Goal: Information Seeking & Learning: Learn about a topic

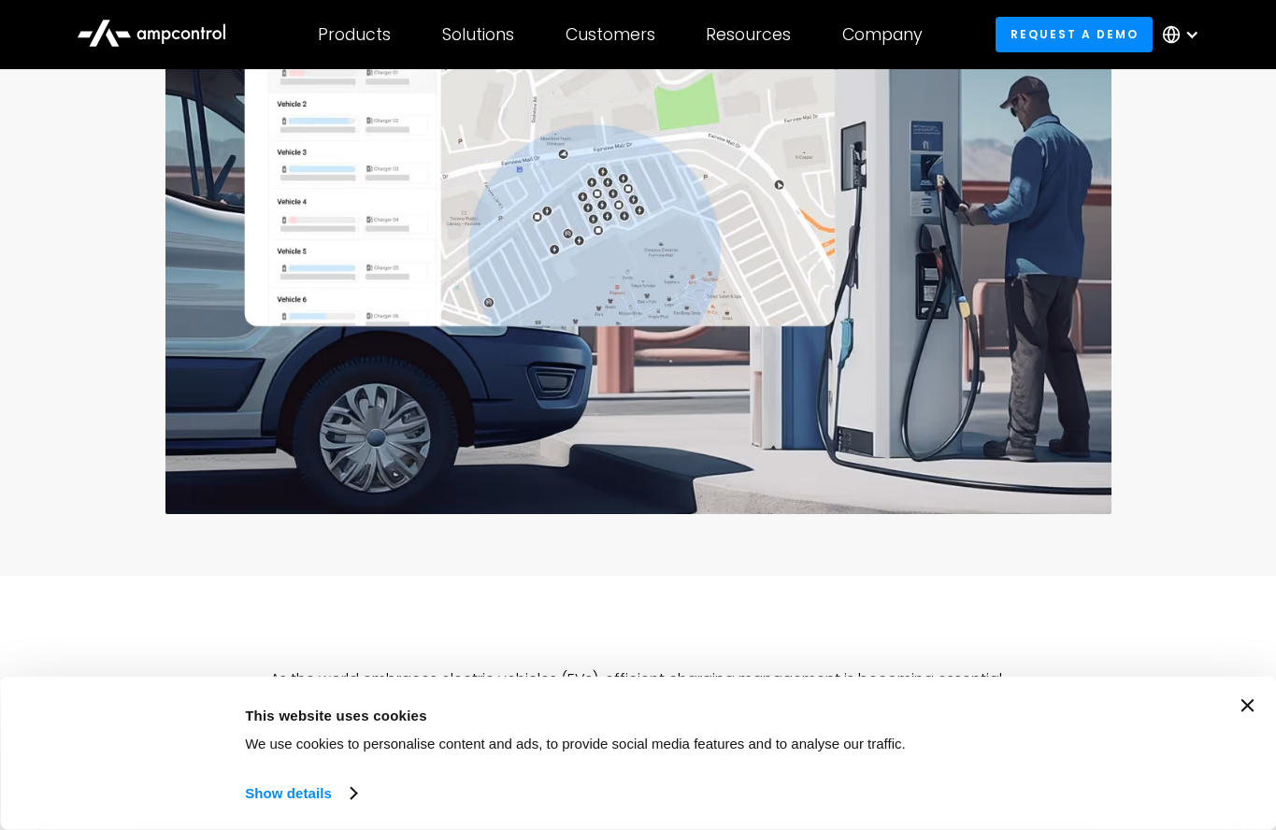
scroll to position [541, 0]
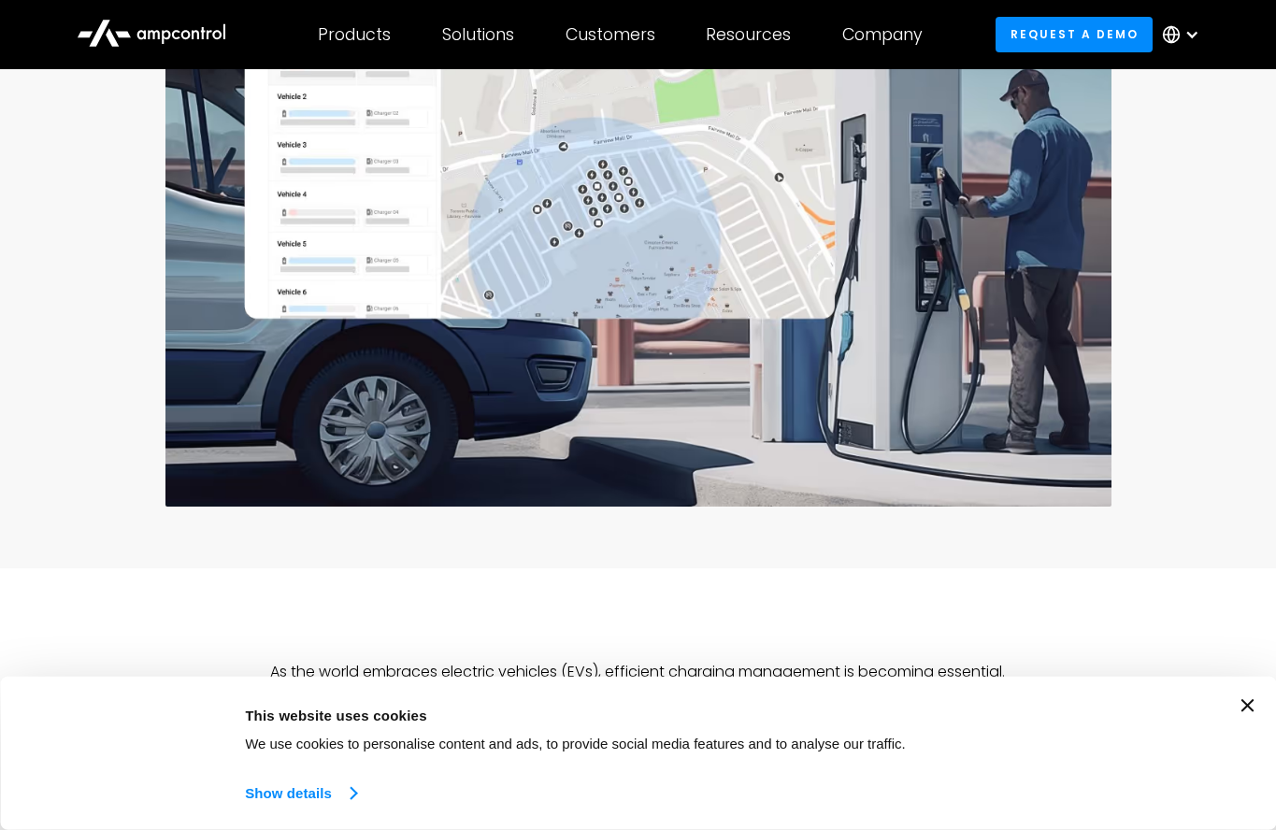
click at [293, 795] on link "Show details" at bounding box center [300, 793] width 110 height 28
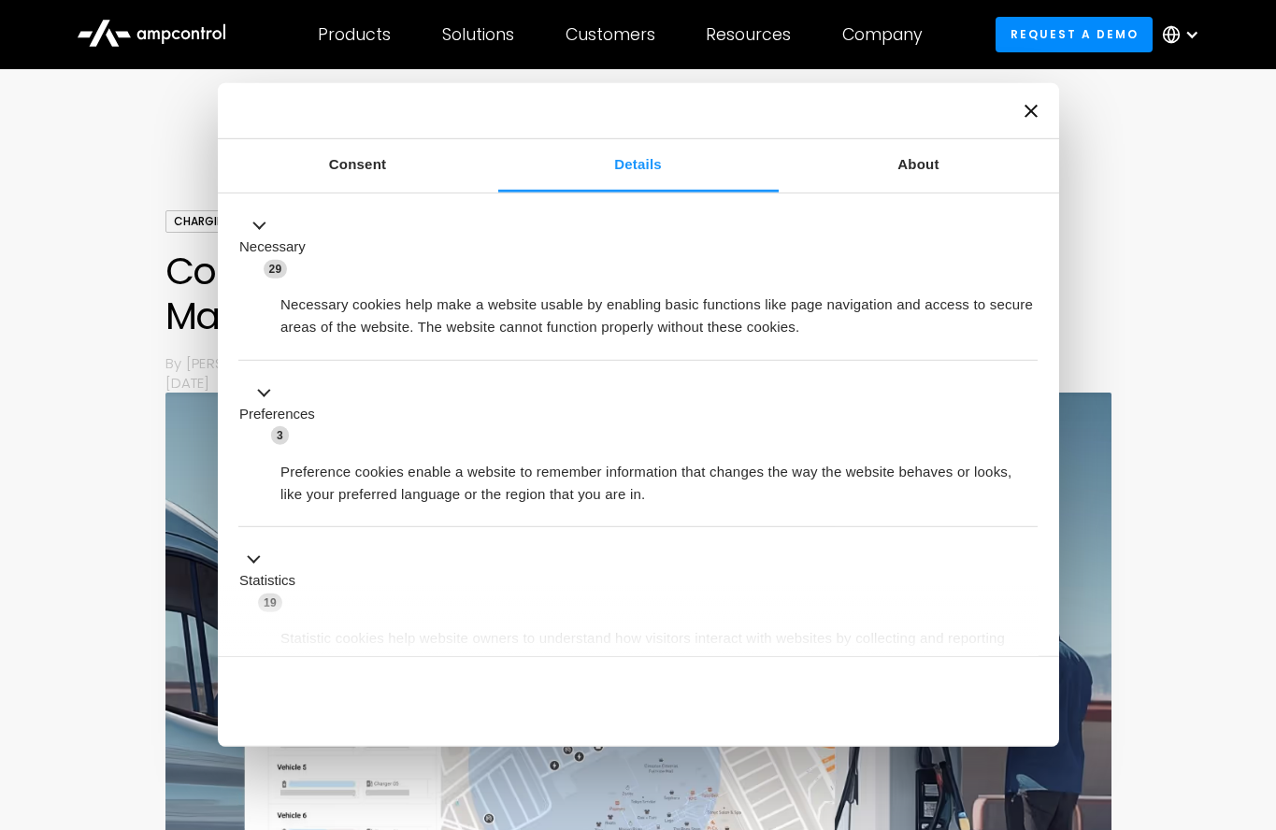
scroll to position [0, 0]
click at [370, 175] on link "Consent" at bounding box center [358, 165] width 280 height 53
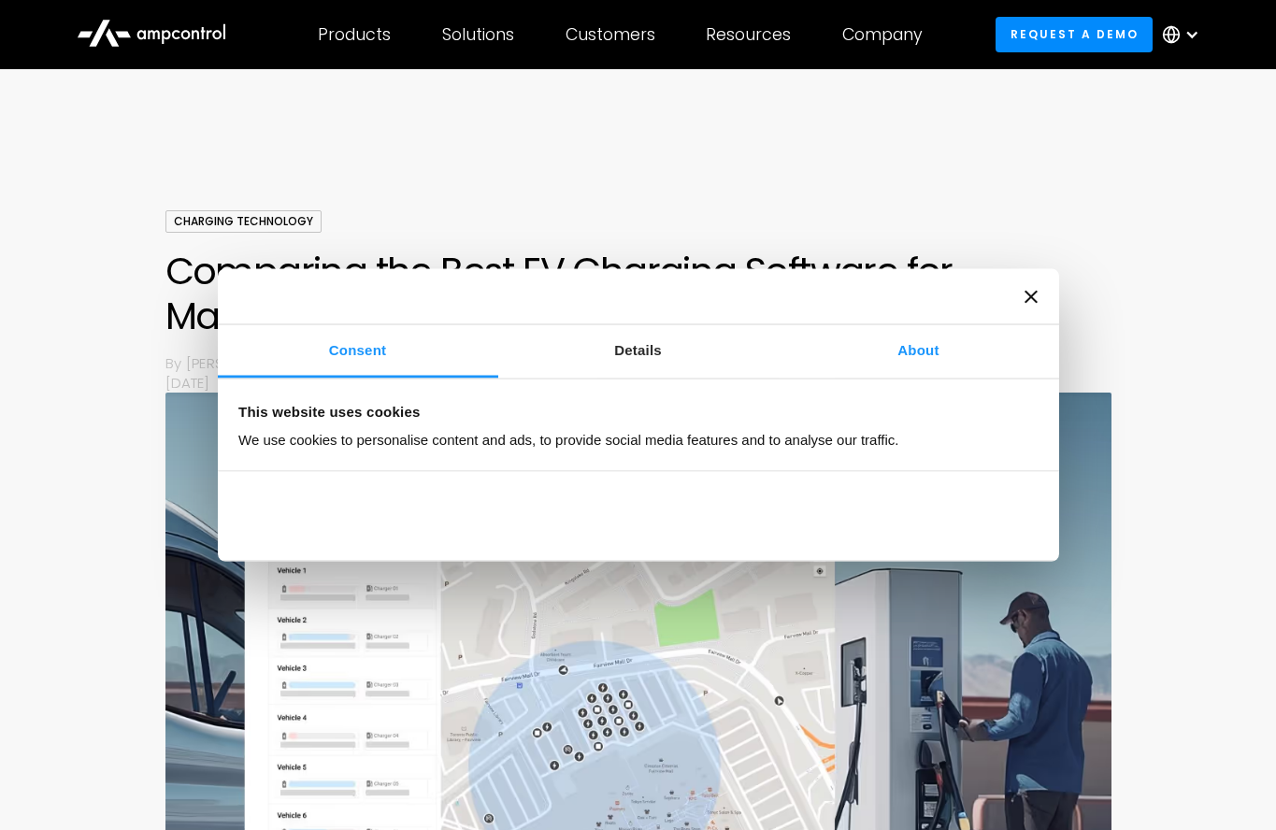
click at [922, 347] on link "About" at bounding box center [919, 351] width 280 height 53
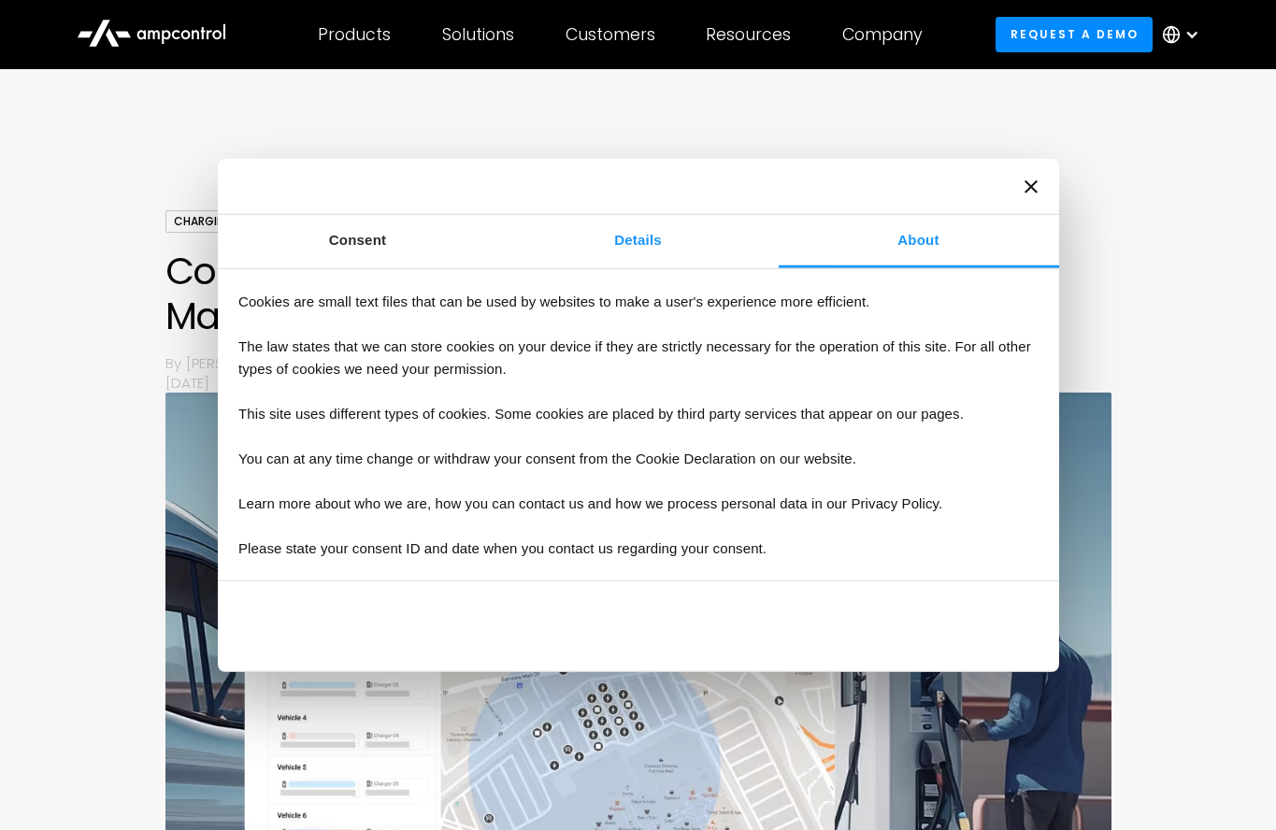
click at [617, 236] on link "Details" at bounding box center [638, 241] width 280 height 53
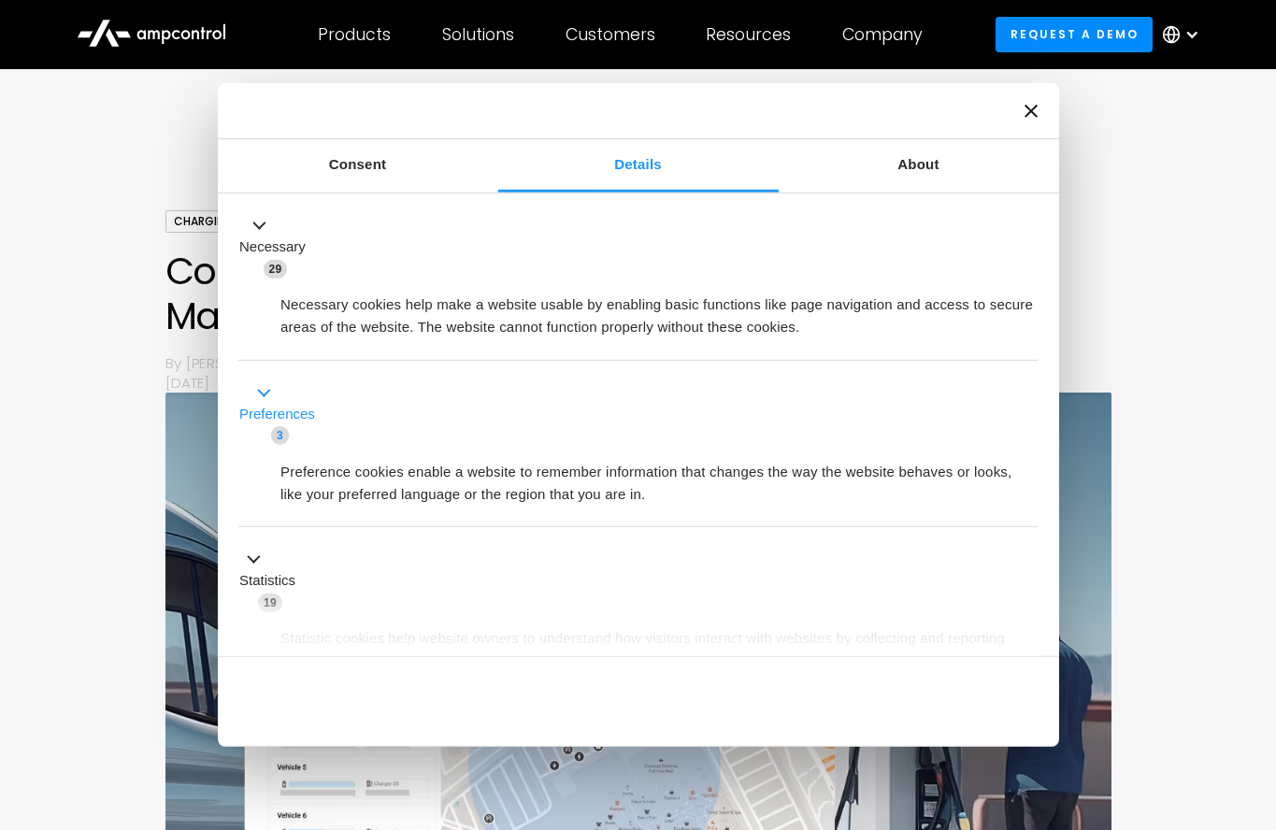
click at [283, 436] on span "3" at bounding box center [280, 435] width 18 height 19
click at [358, 162] on link "Consent" at bounding box center [358, 165] width 280 height 53
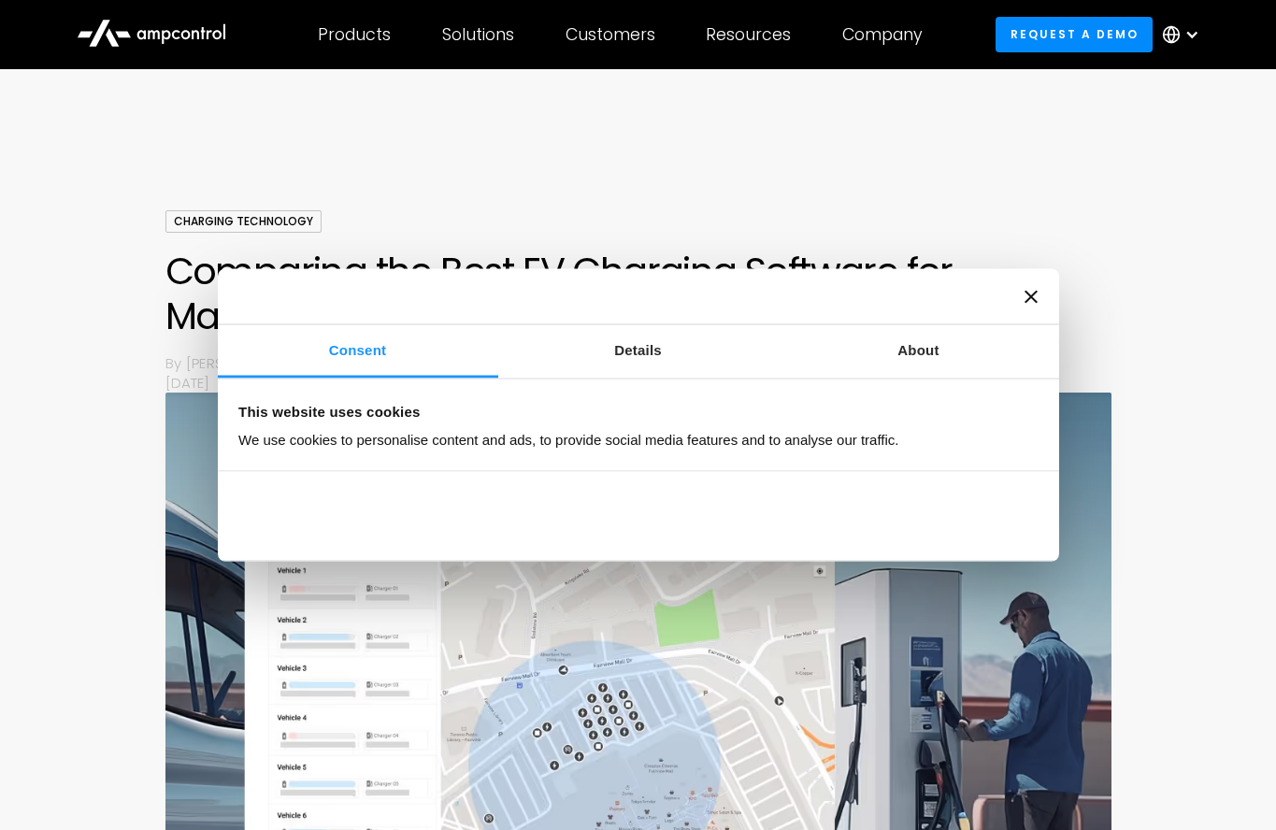
click at [1036, 293] on icon "Close banner" at bounding box center [1030, 296] width 13 height 13
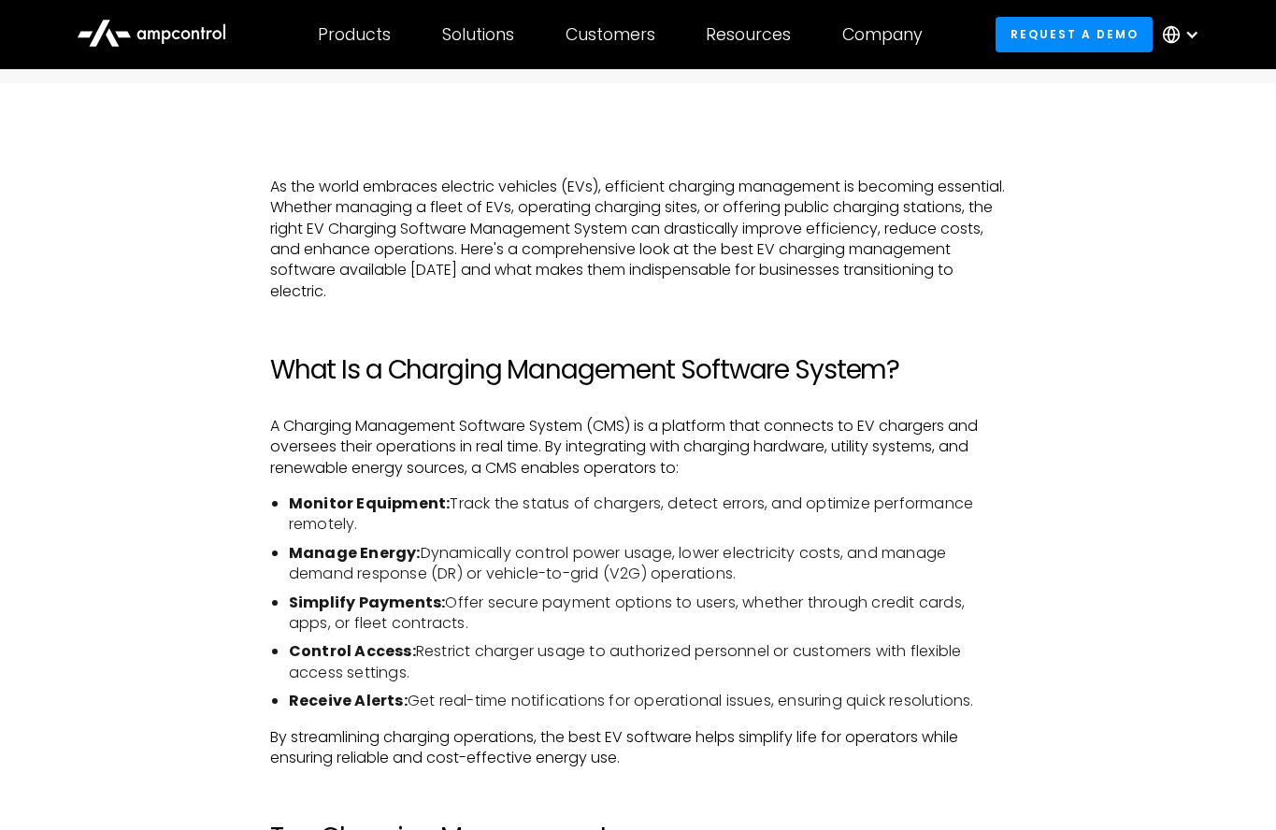
scroll to position [1037, 0]
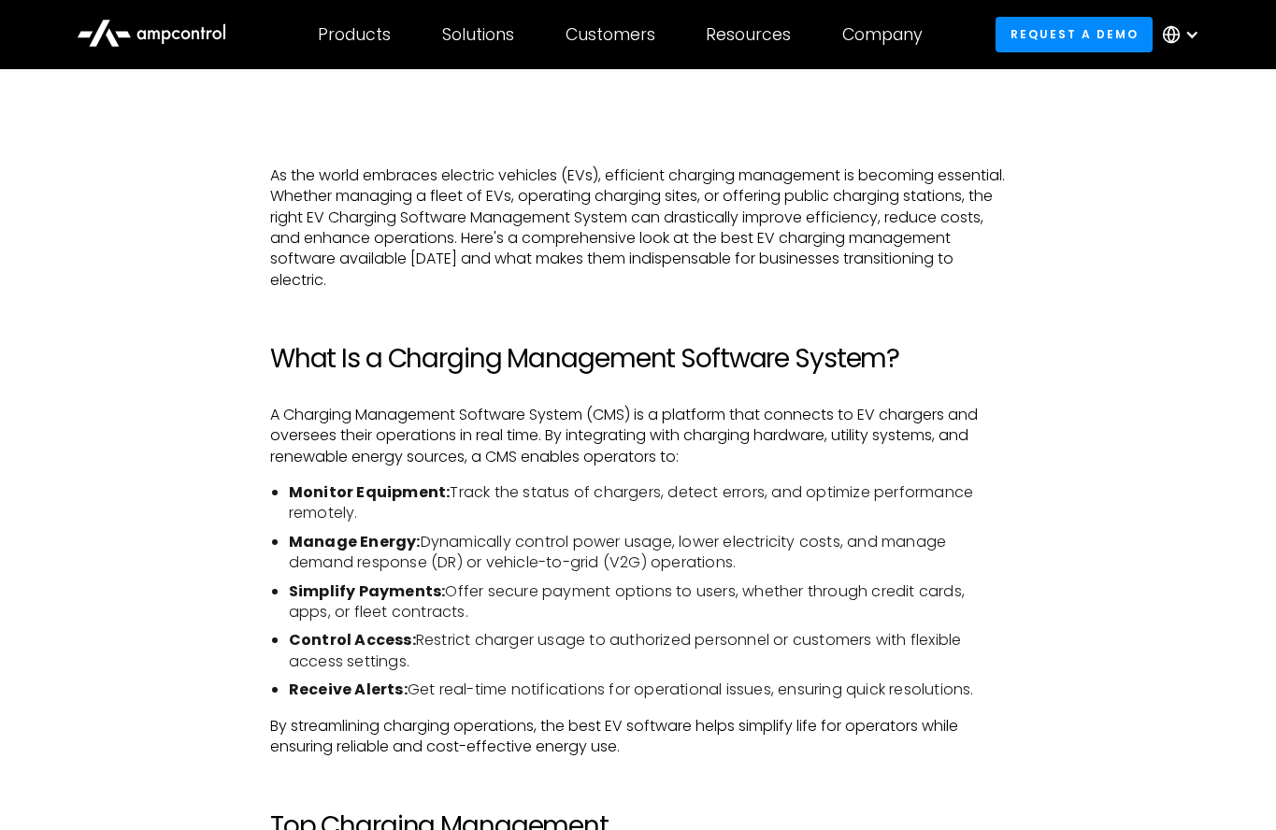
drag, startPoint x: 531, startPoint y: 541, endPoint x: 743, endPoint y: 566, distance: 213.7
click at [743, 566] on li "Manage Energy: Dynamically control power usage, lower electricity costs, and ma…" at bounding box center [647, 553] width 717 height 42
drag, startPoint x: 746, startPoint y: 608, endPoint x: 764, endPoint y: 747, distance: 140.4
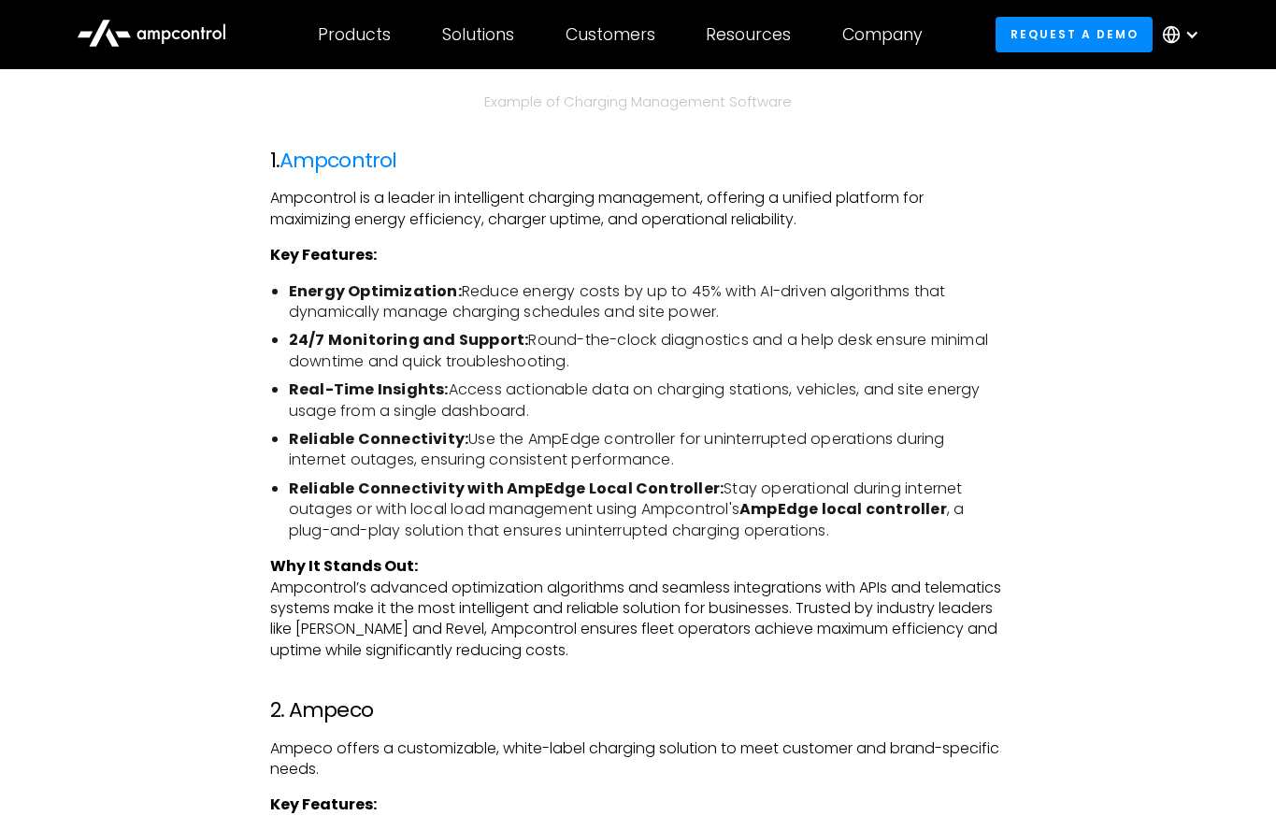
scroll to position [2383, 0]
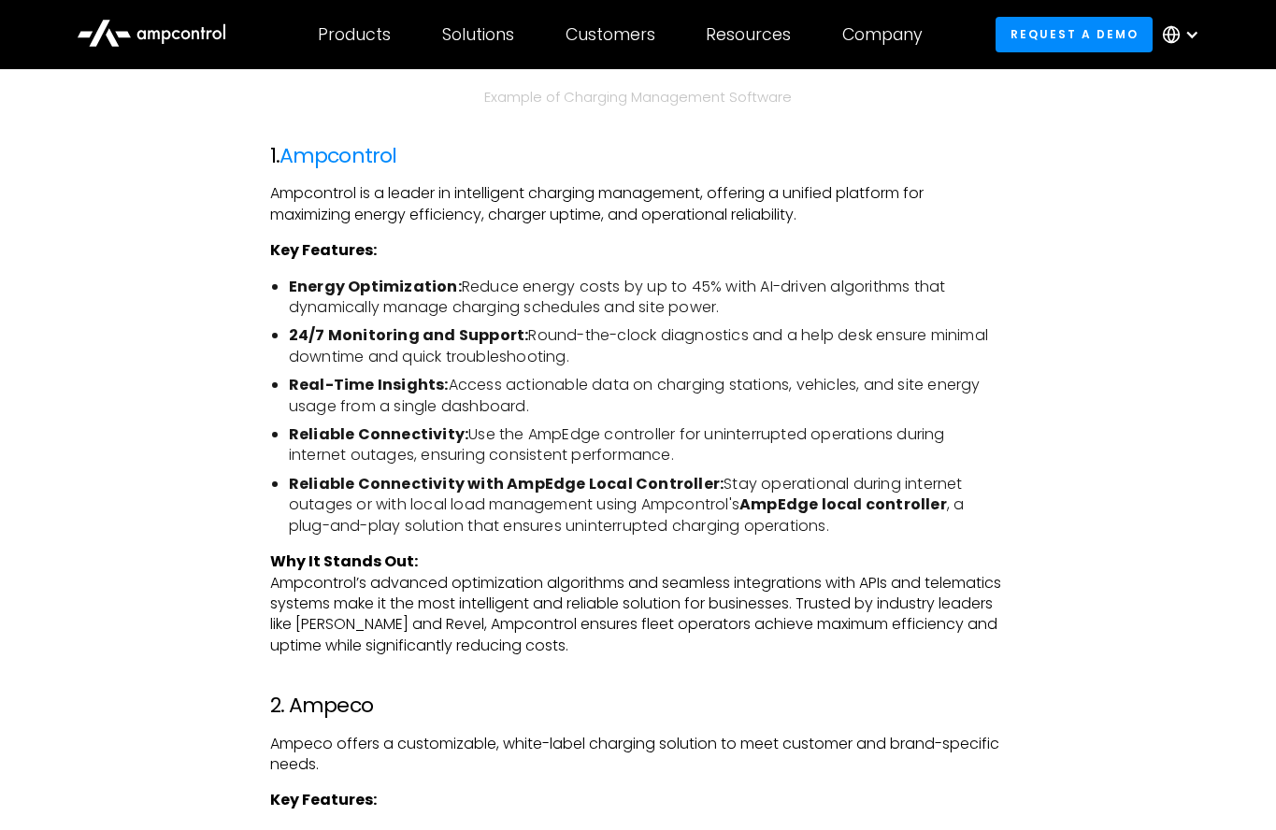
drag, startPoint x: 456, startPoint y: 183, endPoint x: 791, endPoint y: 298, distance: 353.8
click at [791, 298] on li "Energy Optimization: Reduce energy costs by up to 45% with AI-driven algorithms…" at bounding box center [647, 298] width 717 height 42
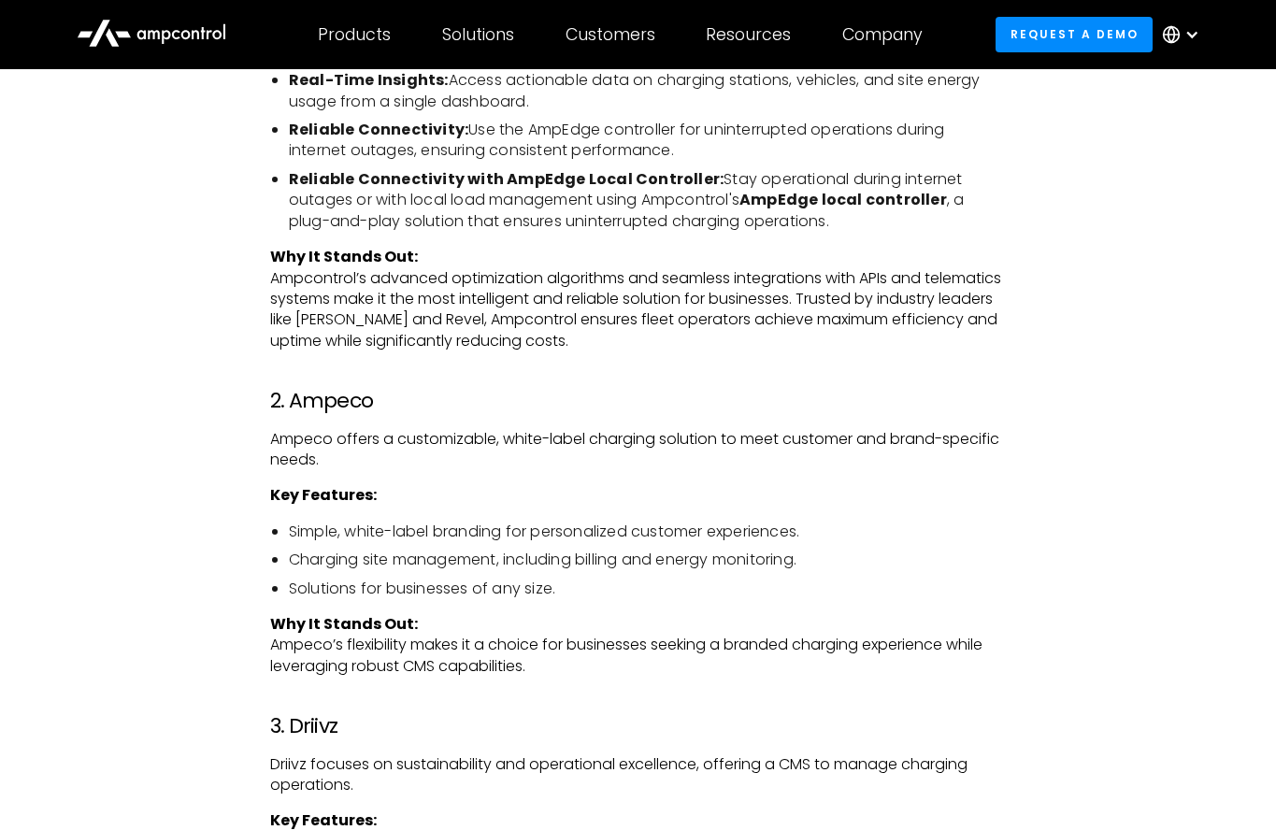
scroll to position [2690, 0]
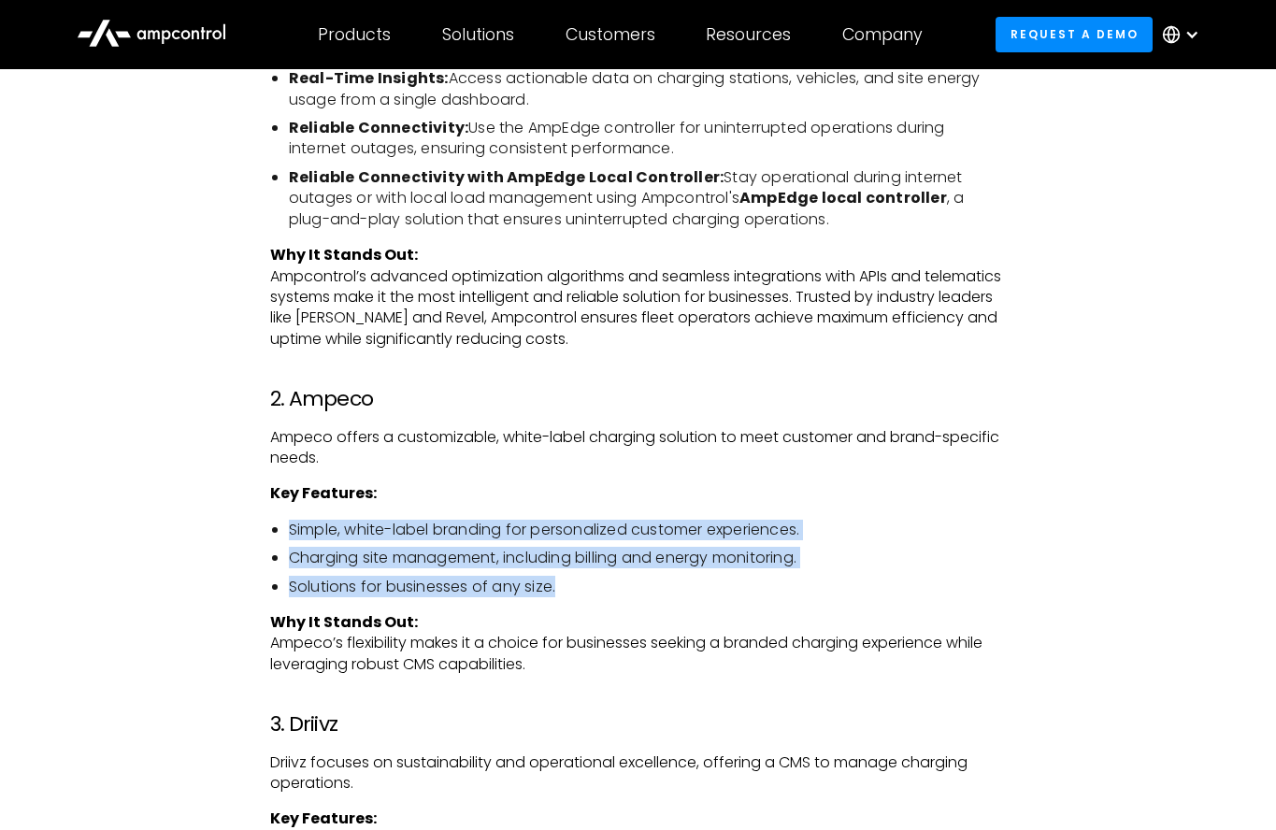
drag, startPoint x: 531, startPoint y: 476, endPoint x: 588, endPoint y: 574, distance: 113.5
click at [588, 577] on li "Solutions for businesses of any size." at bounding box center [647, 587] width 717 height 21
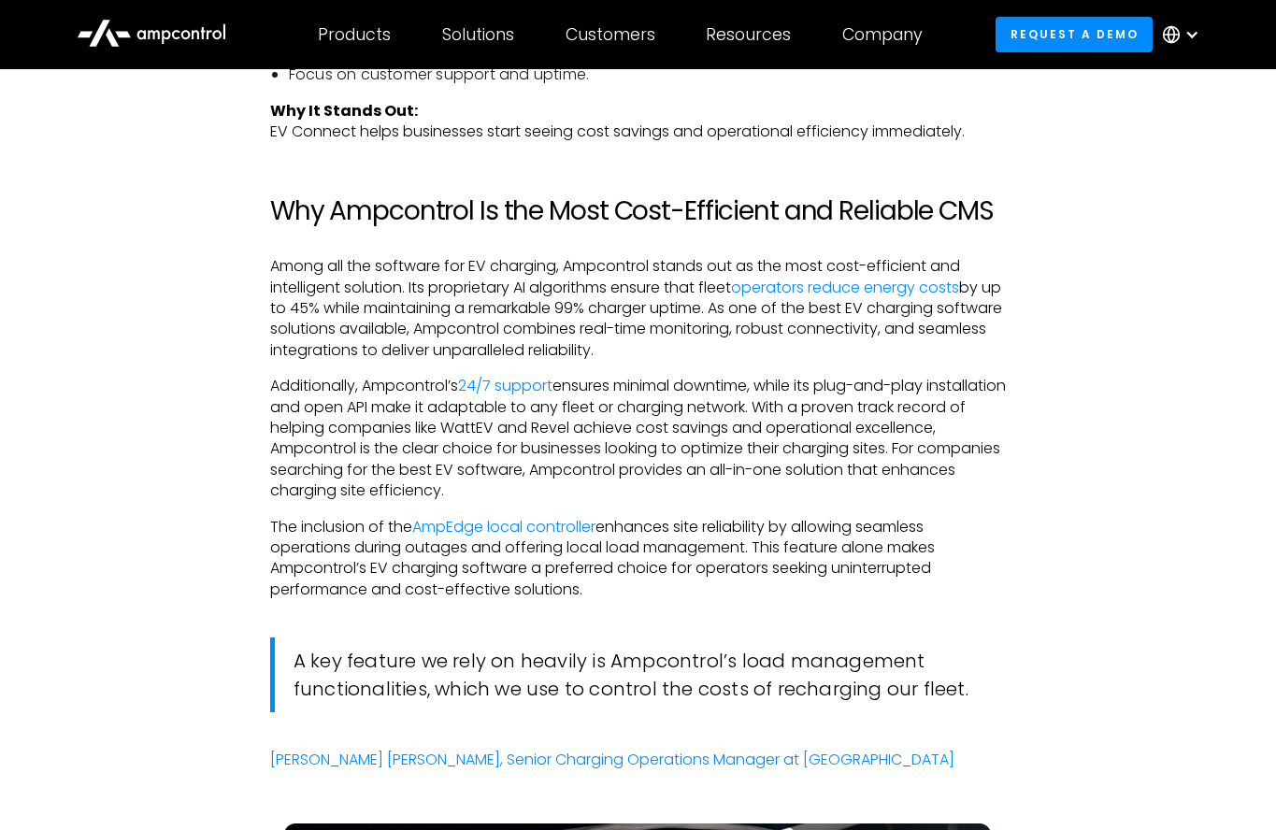
scroll to position [4160, 0]
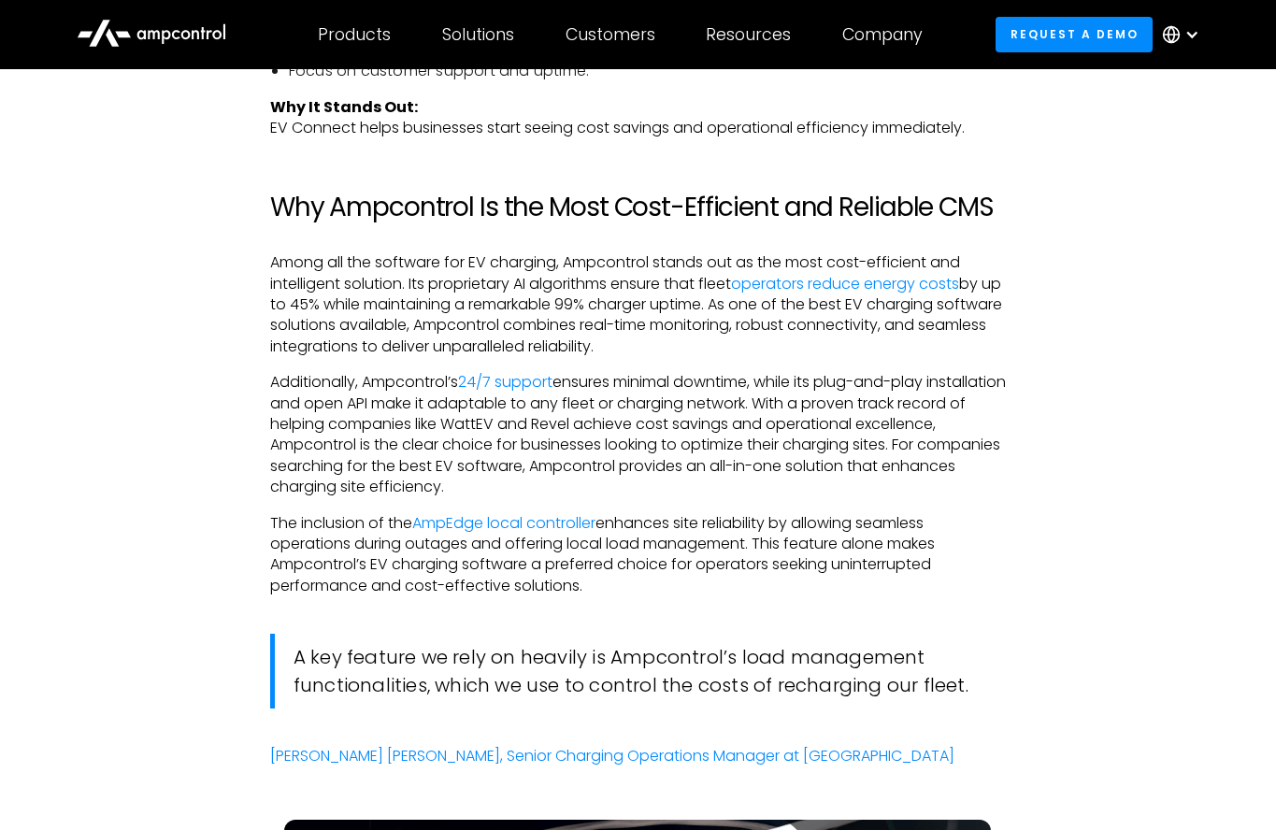
drag, startPoint x: 611, startPoint y: 223, endPoint x: 717, endPoint y: 328, distance: 148.7
click at [717, 328] on p "Among all the software for EV charging, Ampcontrol stands out as the most cost-…" at bounding box center [638, 304] width 736 height 105
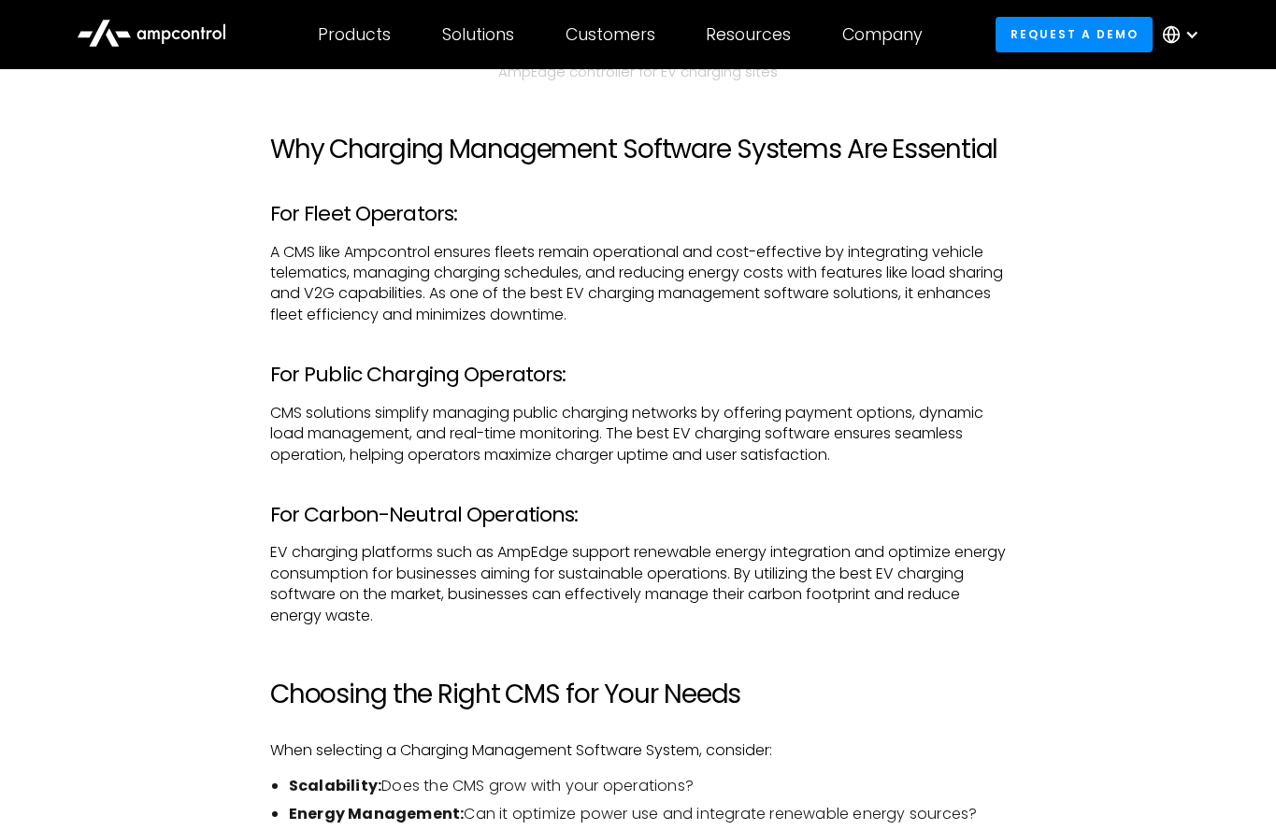
scroll to position [5440, 0]
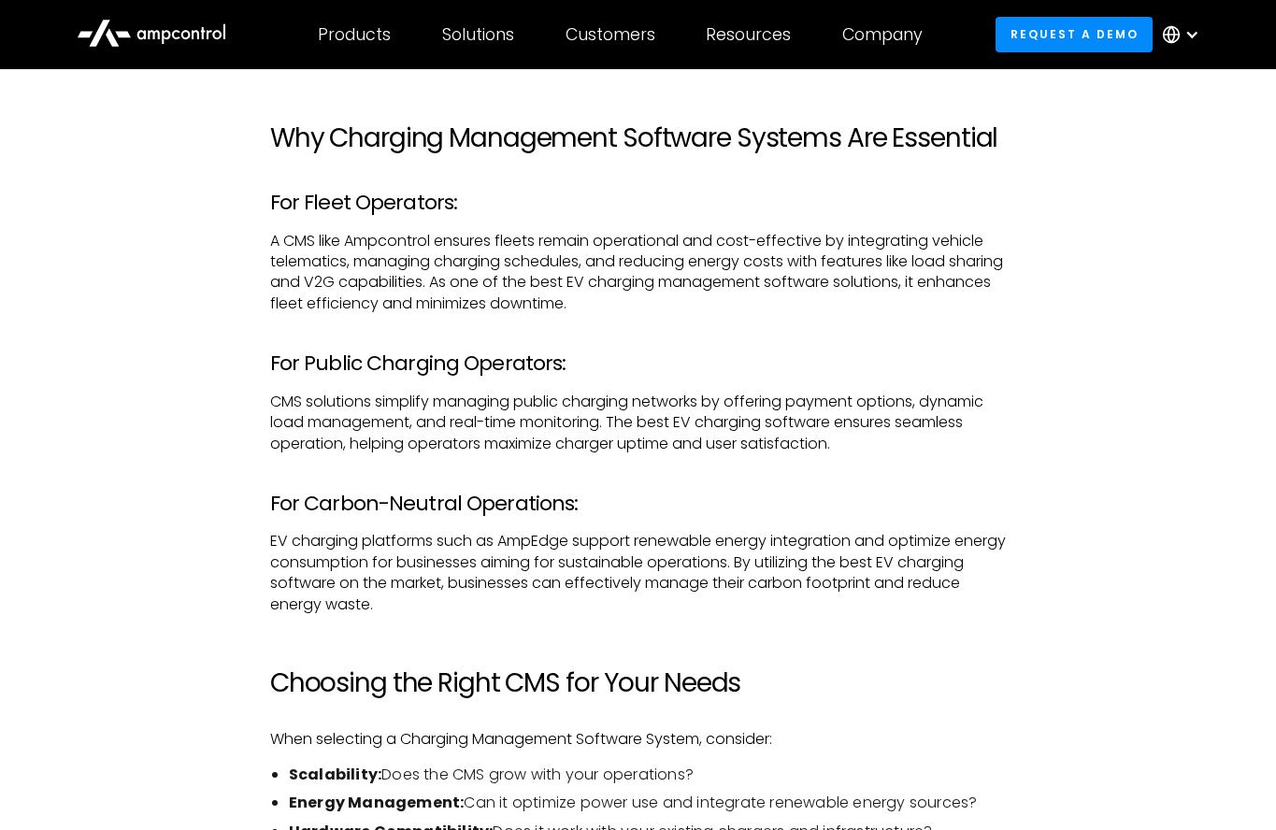
drag, startPoint x: 655, startPoint y: 279, endPoint x: 699, endPoint y: 278, distance: 44.0
click at [699, 278] on p "A CMS like Ampcontrol ensures fleets remain operational and cost-effective by i…" at bounding box center [638, 273] width 736 height 84
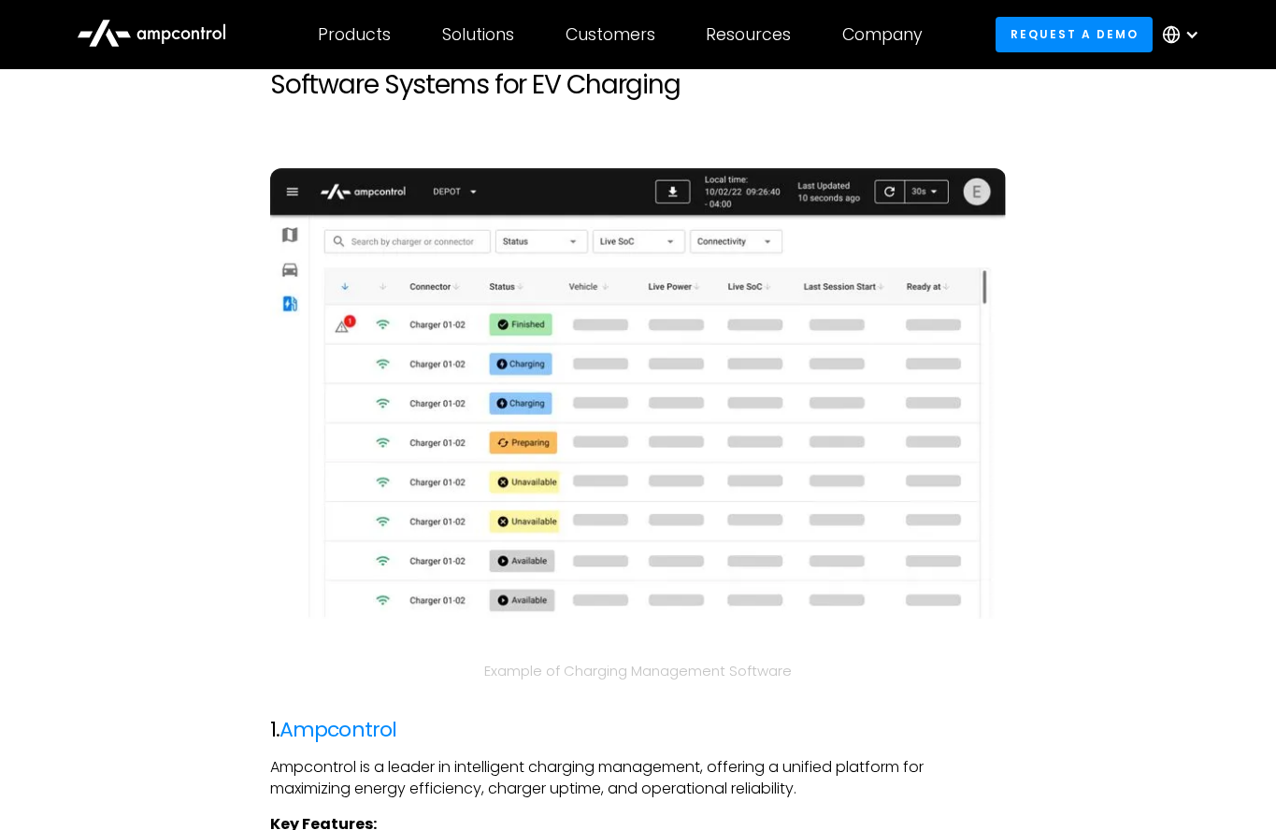
scroll to position [1797, 0]
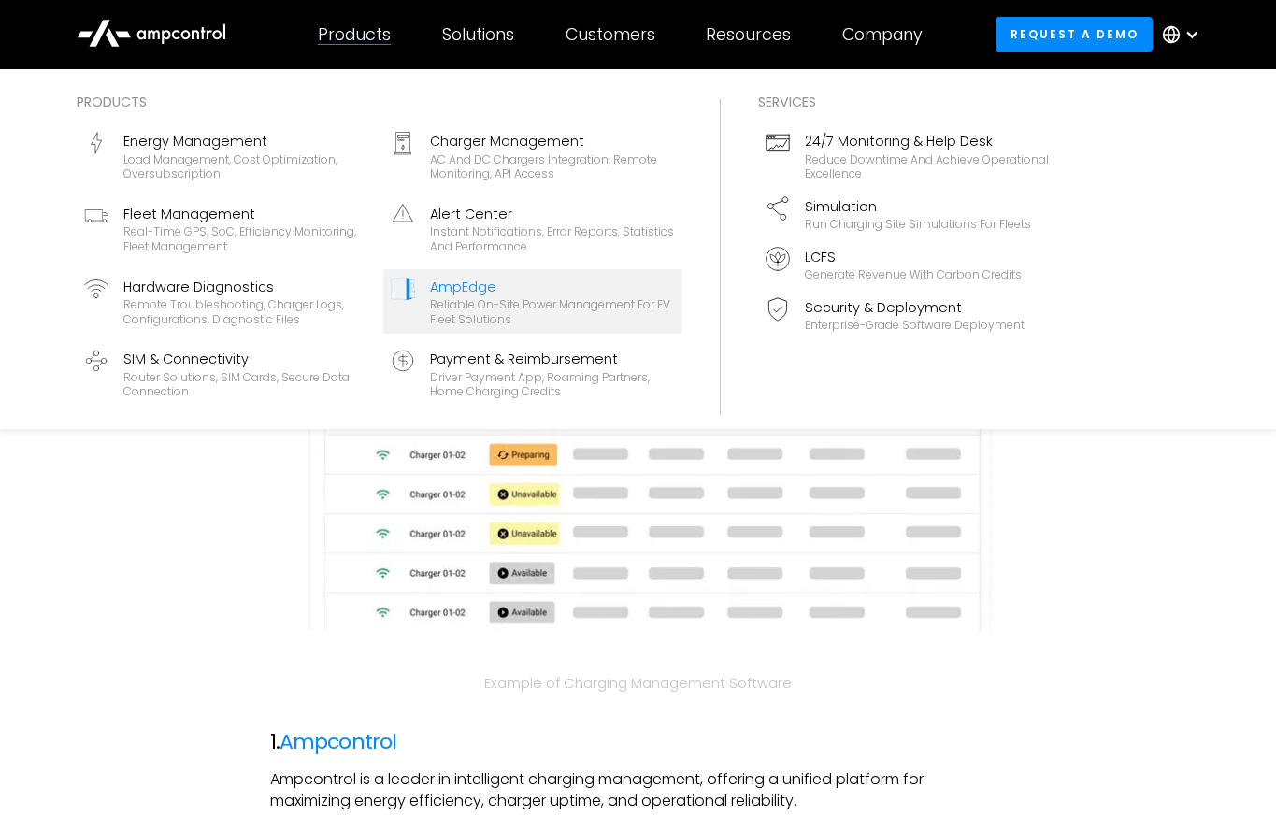
click at [432, 297] on div "Reliable On-site Power Management for EV Fleet Solutions" at bounding box center [552, 311] width 245 height 29
